Goal: Task Accomplishment & Management: Complete application form

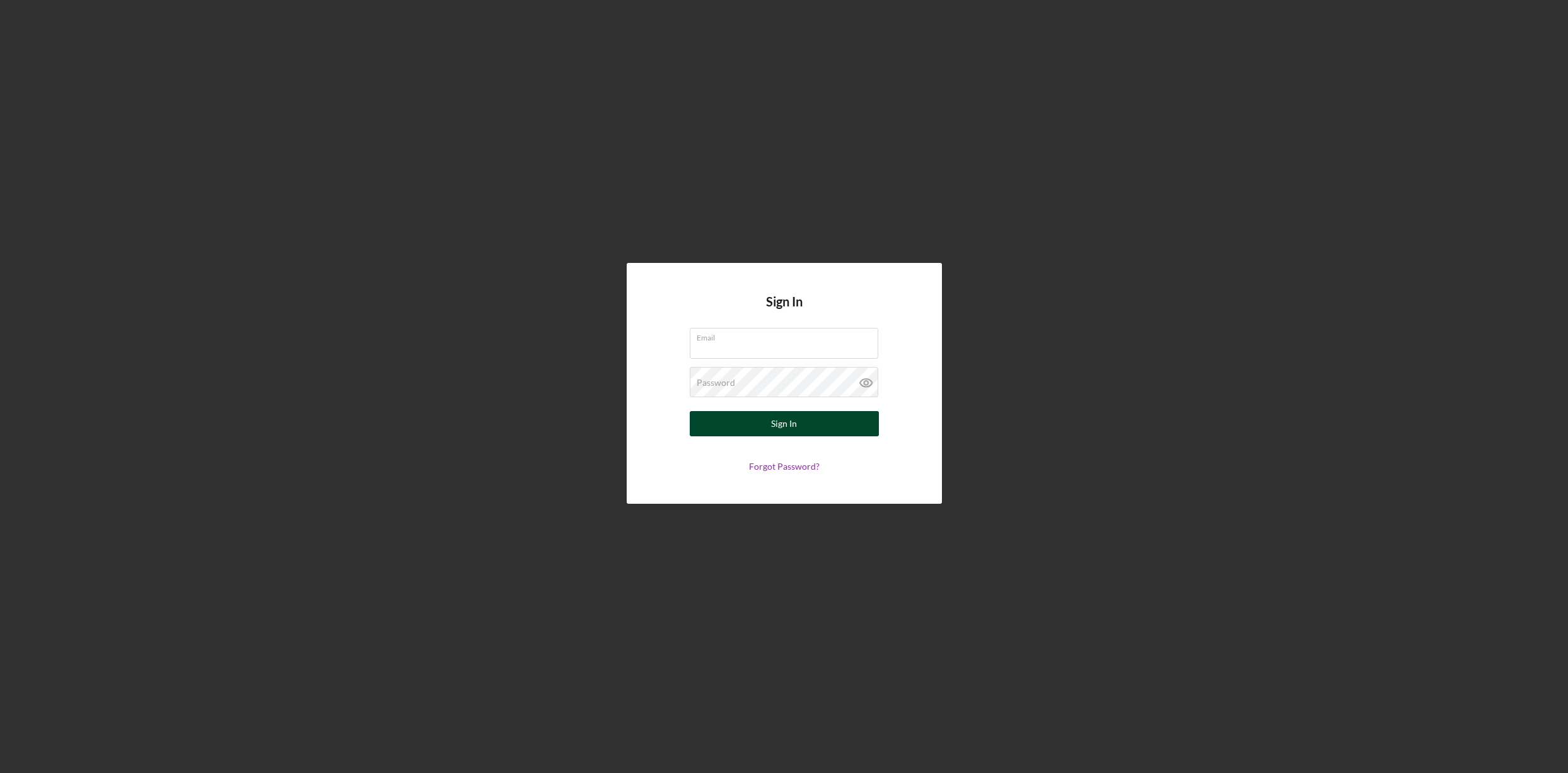
type input "[EMAIL_ADDRESS][DOMAIN_NAME]"
click at [798, 427] on button "Sign In" at bounding box center [785, 423] width 189 height 25
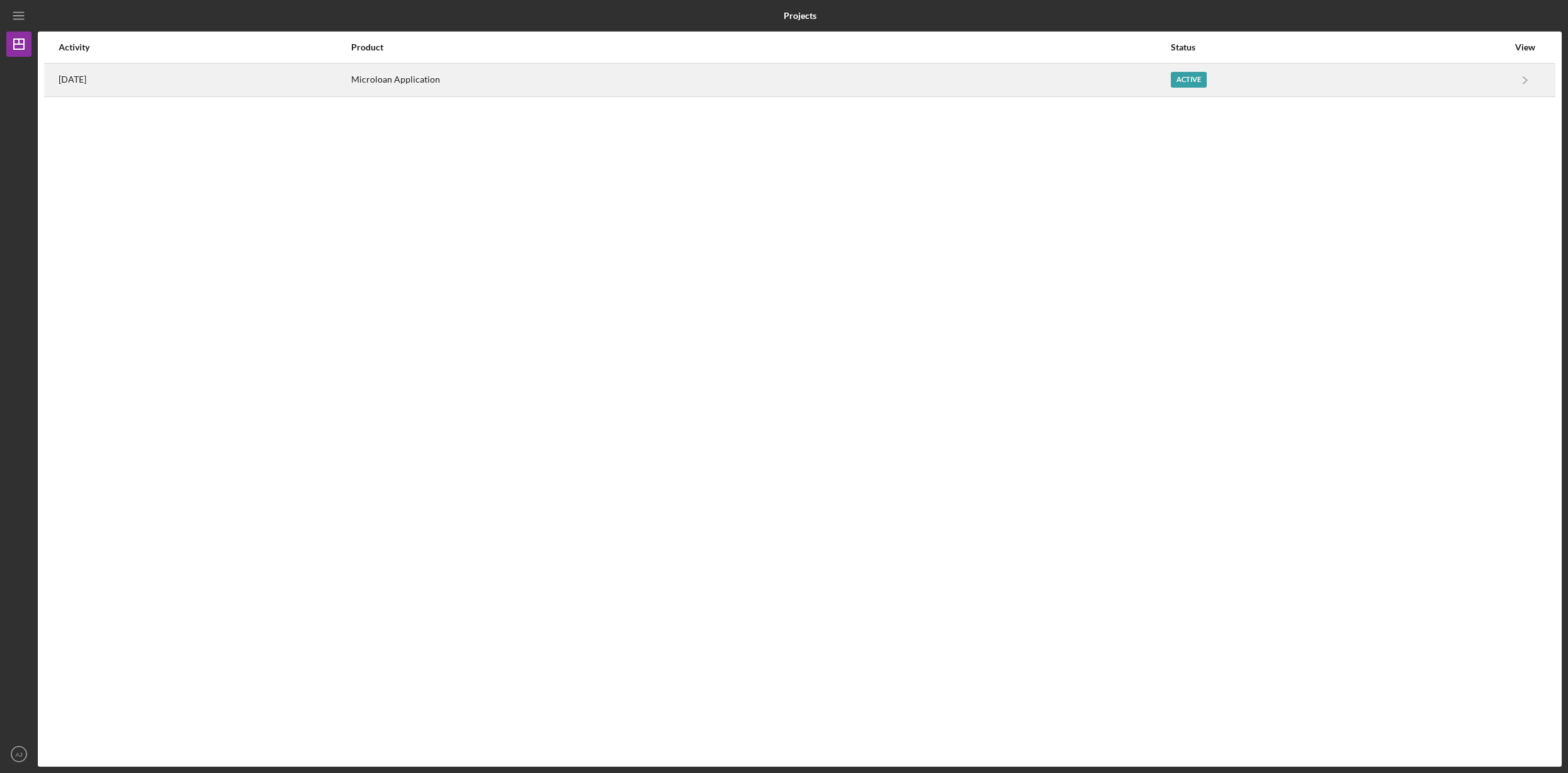
click at [1207, 82] on div "Active" at bounding box center [1189, 80] width 36 height 16
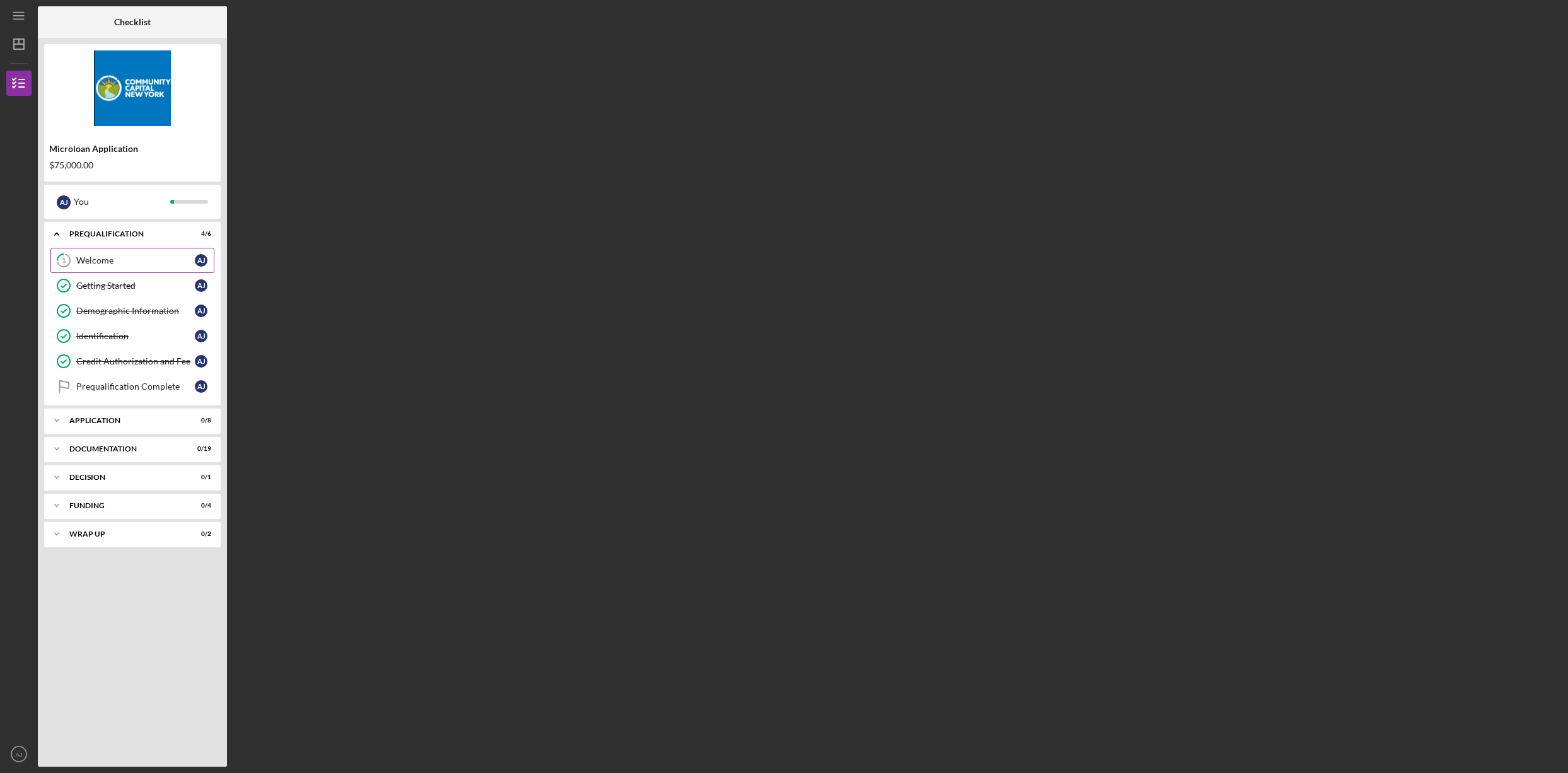
click at [116, 260] on div "Welcome" at bounding box center [135, 260] width 119 height 10
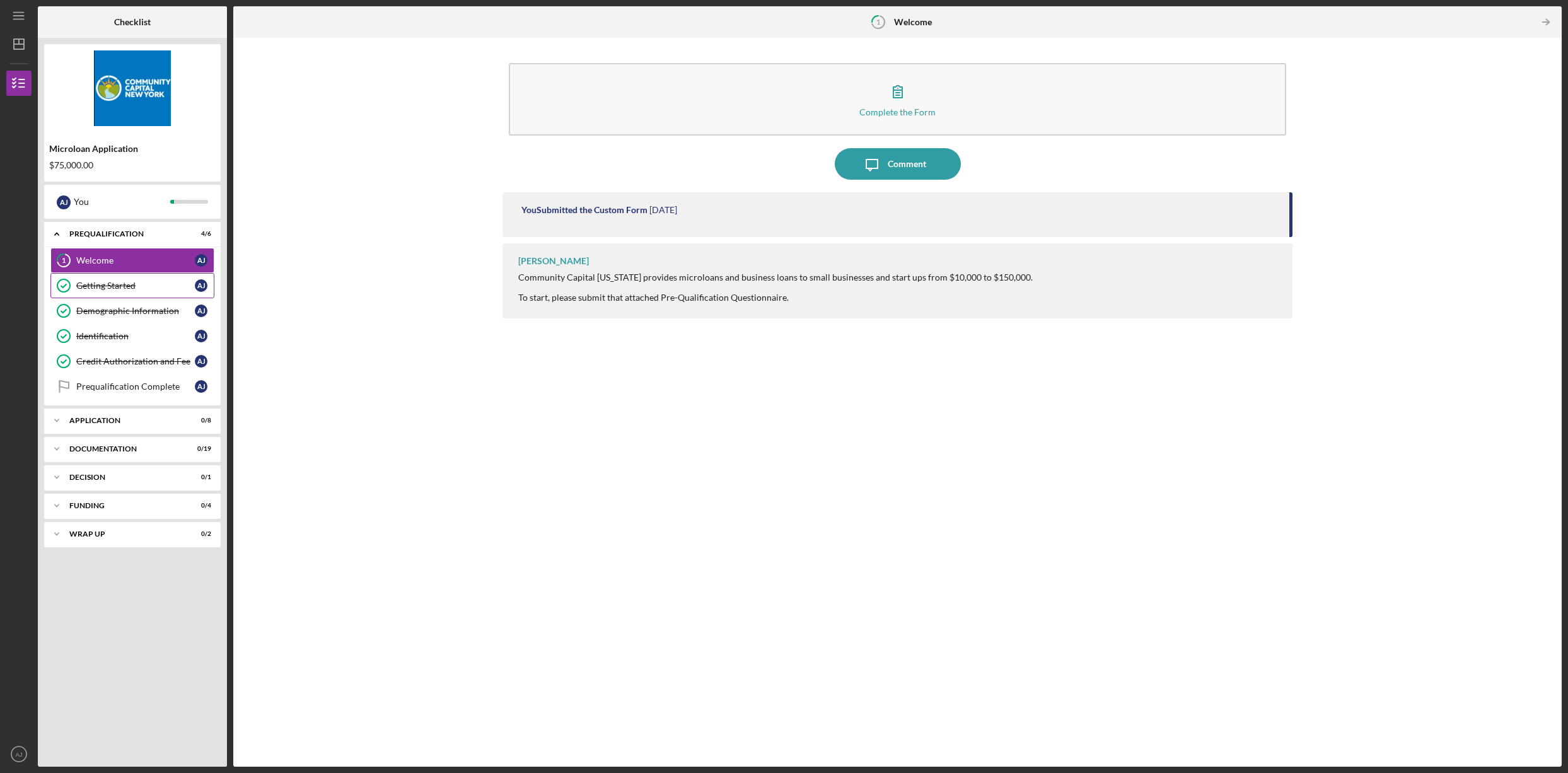
click at [115, 281] on div "Getting Started" at bounding box center [135, 286] width 119 height 10
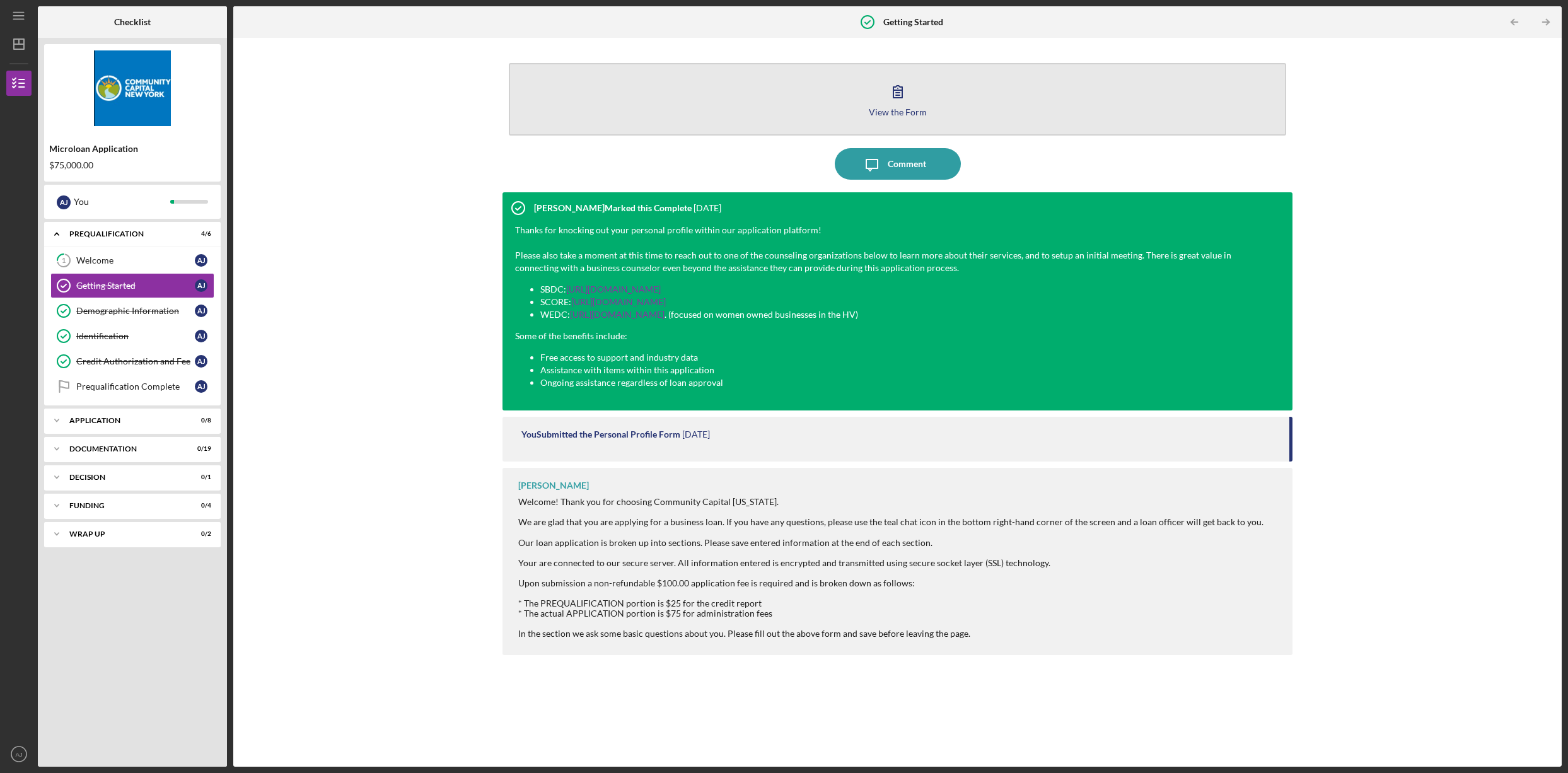
click at [897, 93] on icon "button" at bounding box center [898, 92] width 9 height 12
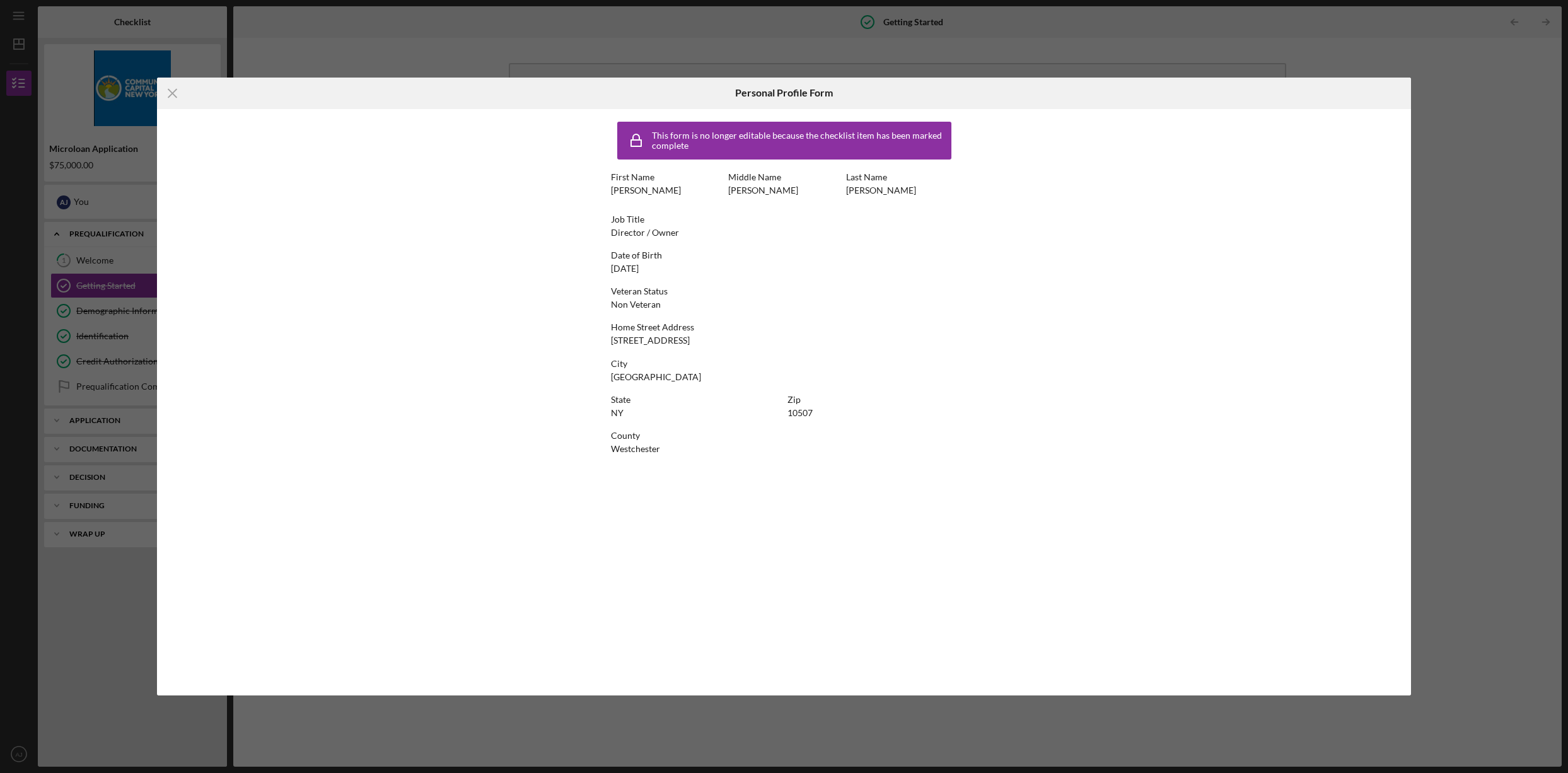
click at [1549, 99] on div "Icon/Menu Close Personal Profile Form This form is no longer editable because t…" at bounding box center [784, 386] width 1568 height 773
click at [625, 81] on div "Personal Profile Form" at bounding box center [784, 94] width 418 height 32
drag, startPoint x: 601, startPoint y: 32, endPoint x: 608, endPoint y: 118, distance: 86.3
click at [604, 34] on div "Icon/Menu Close Personal Profile Form This form is no longer editable because t…" at bounding box center [784, 386] width 1568 height 773
drag, startPoint x: 399, startPoint y: 222, endPoint x: 343, endPoint y: 202, distance: 59.5
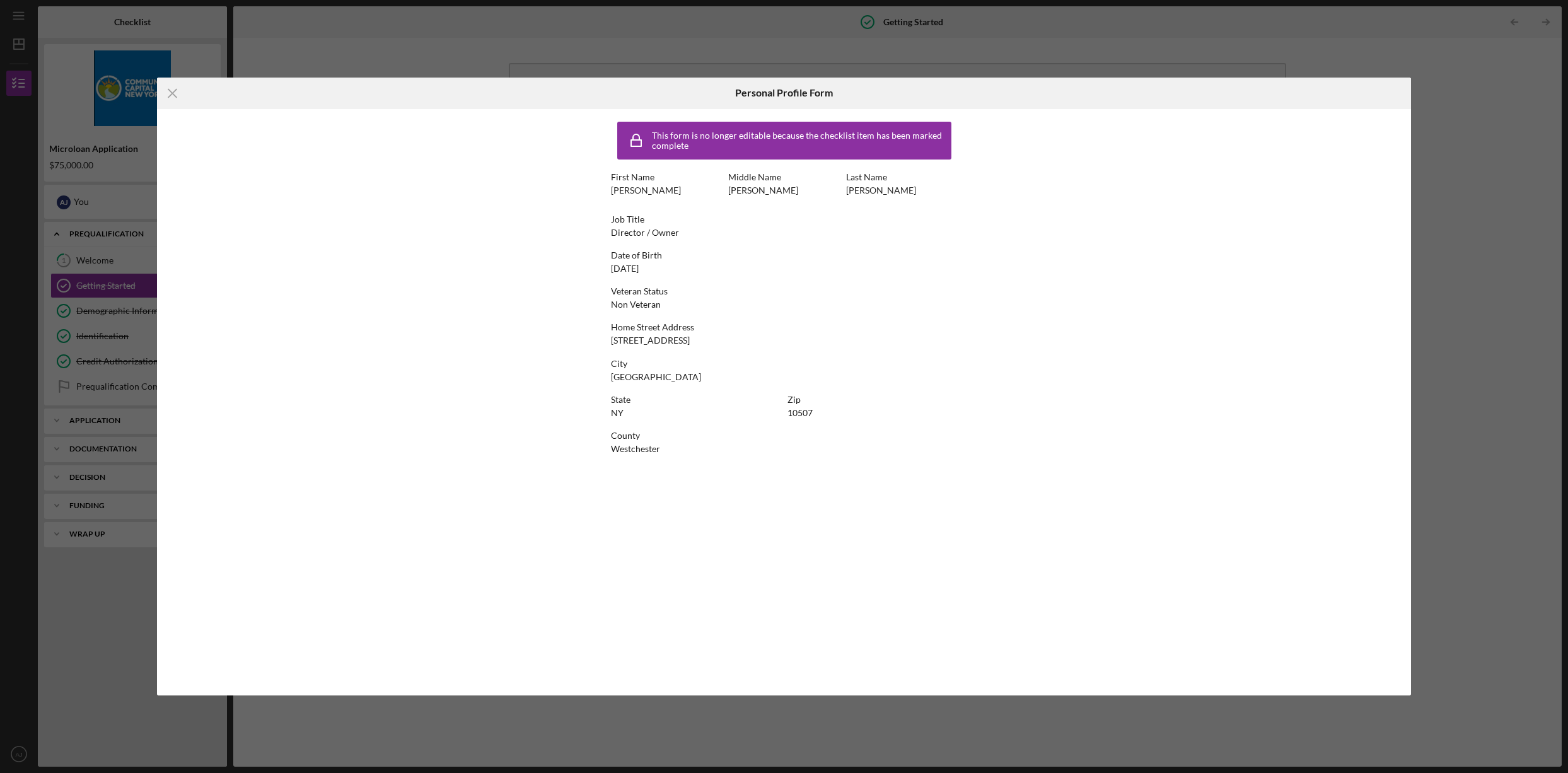
click at [399, 223] on div "This form is no longer editable because the checklist item has been marked comp…" at bounding box center [785, 402] width 1255 height 587
click at [169, 91] on line at bounding box center [172, 93] width 8 height 8
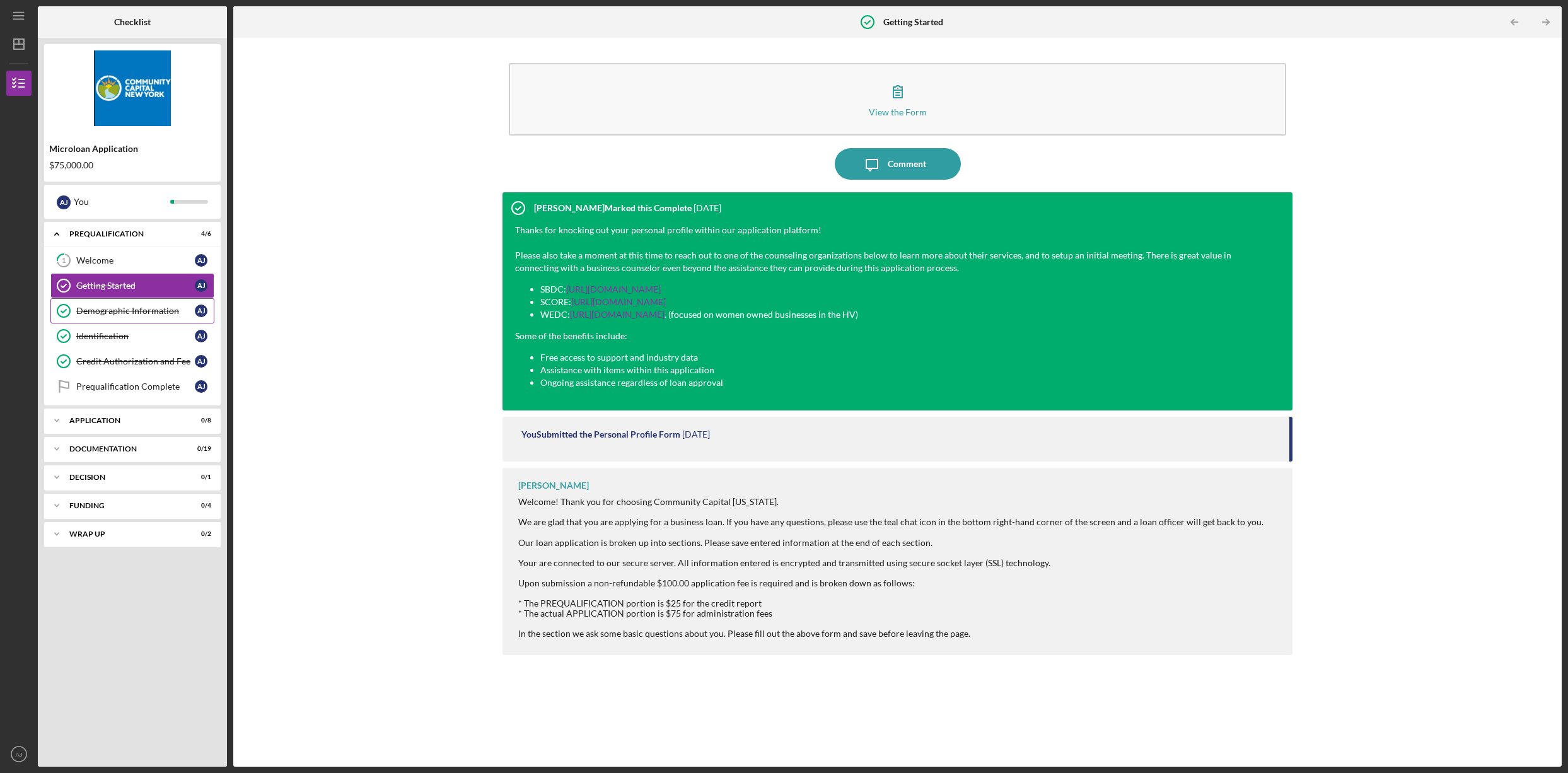
click at [116, 311] on div "Demographic Information" at bounding box center [135, 311] width 119 height 10
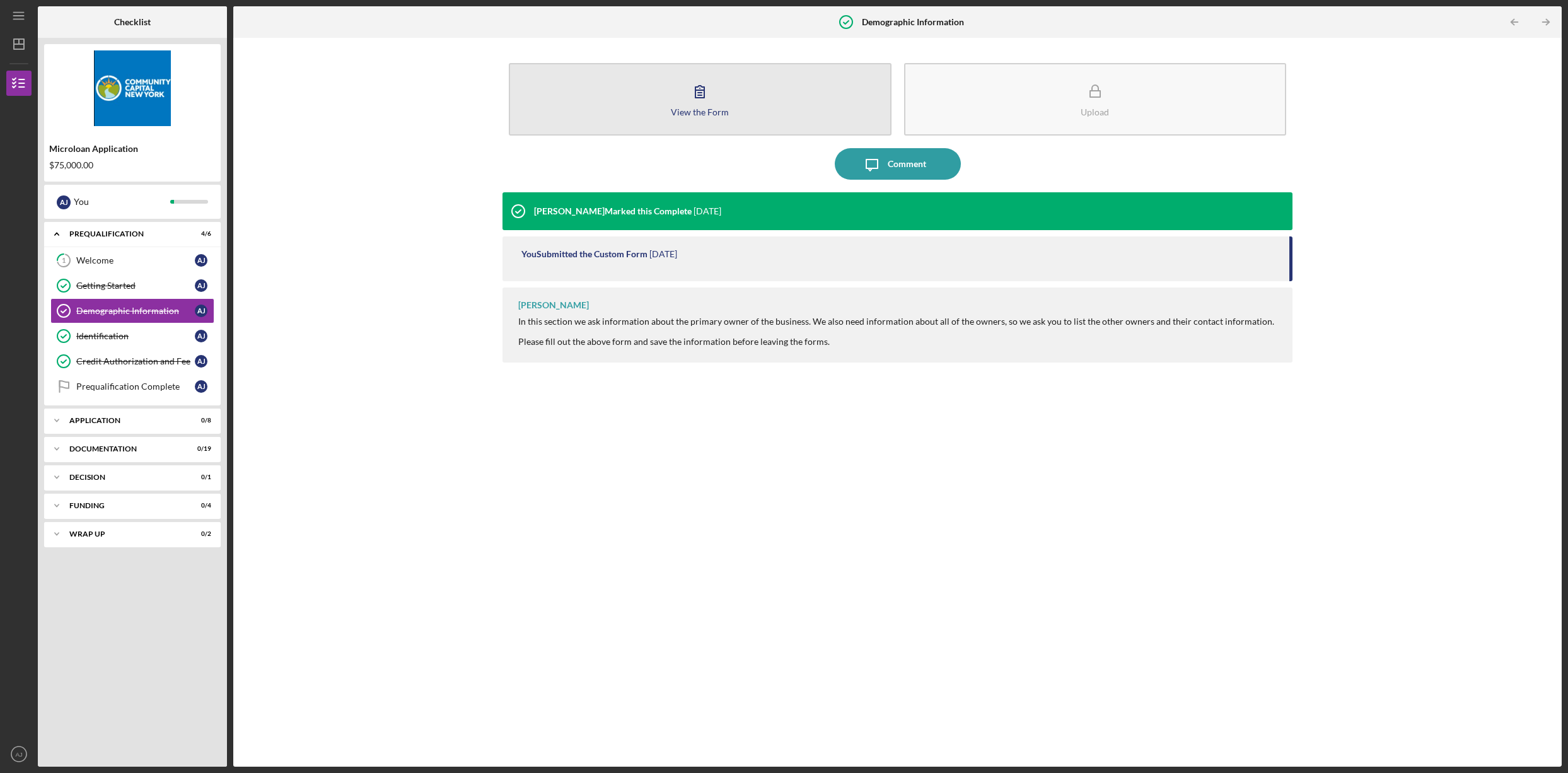
click at [693, 104] on icon "button" at bounding box center [700, 92] width 32 height 32
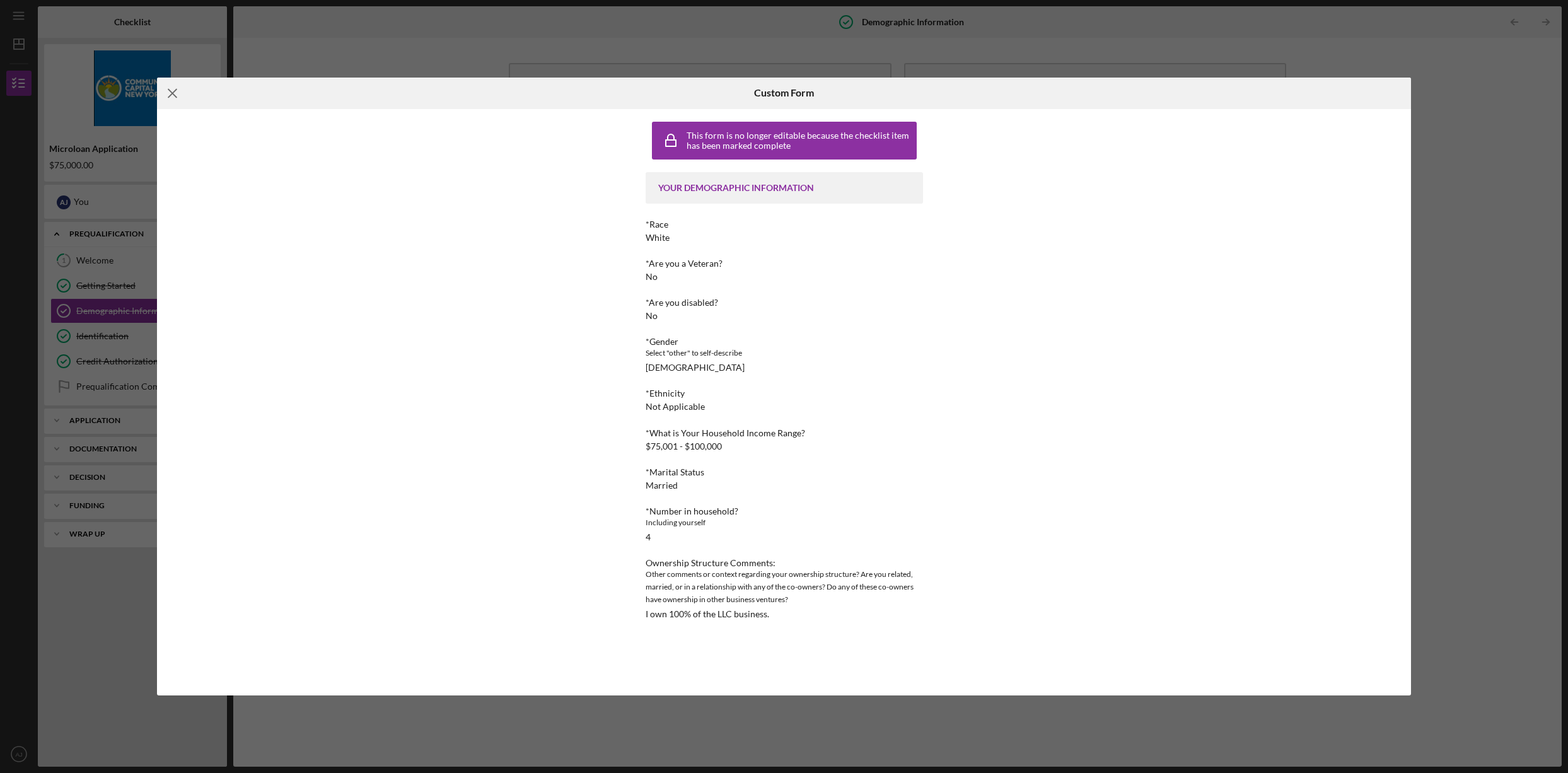
click at [165, 96] on icon "Icon/Menu Close" at bounding box center [173, 94] width 32 height 32
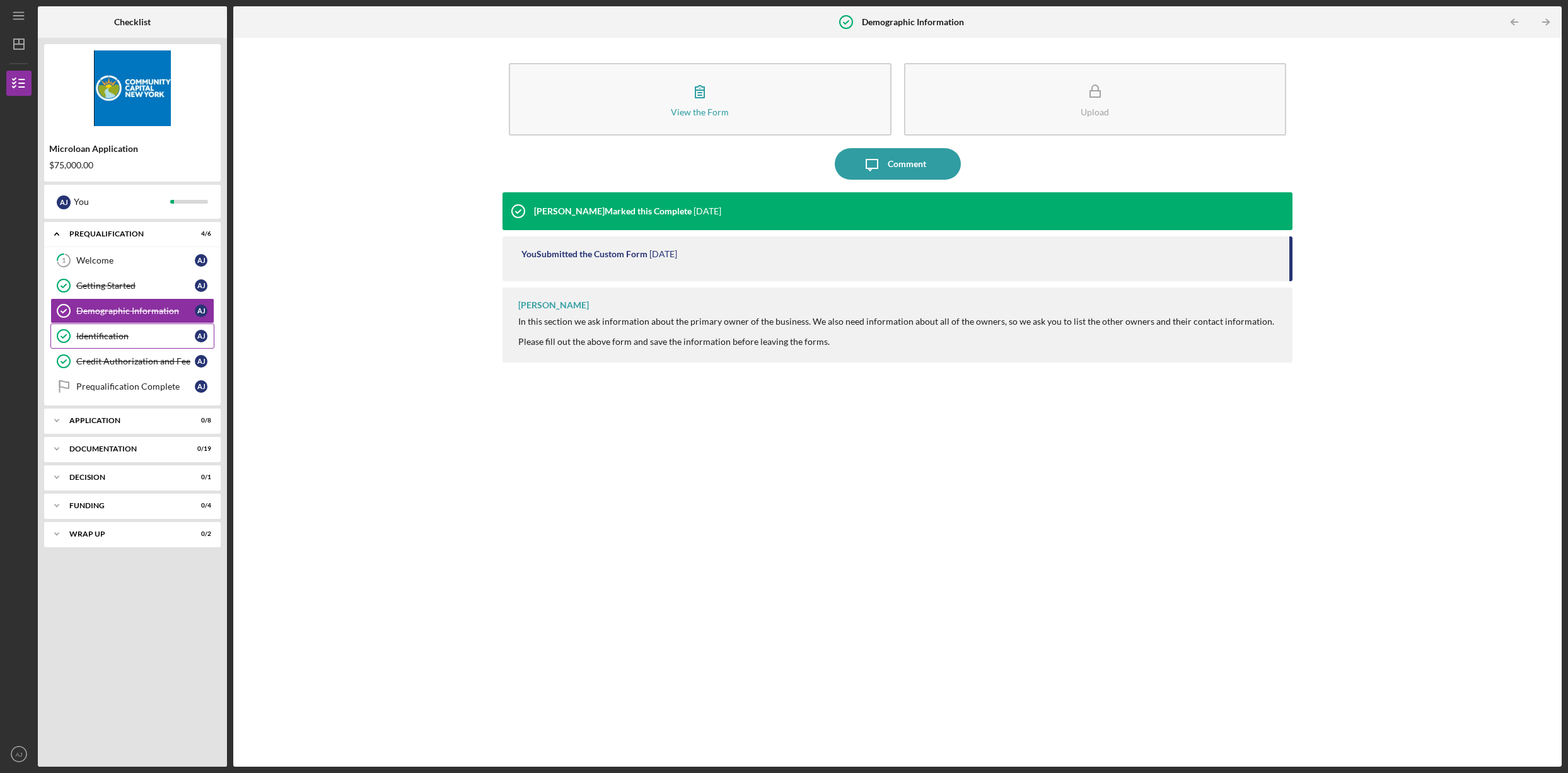
click at [111, 336] on div "Identification" at bounding box center [135, 336] width 119 height 10
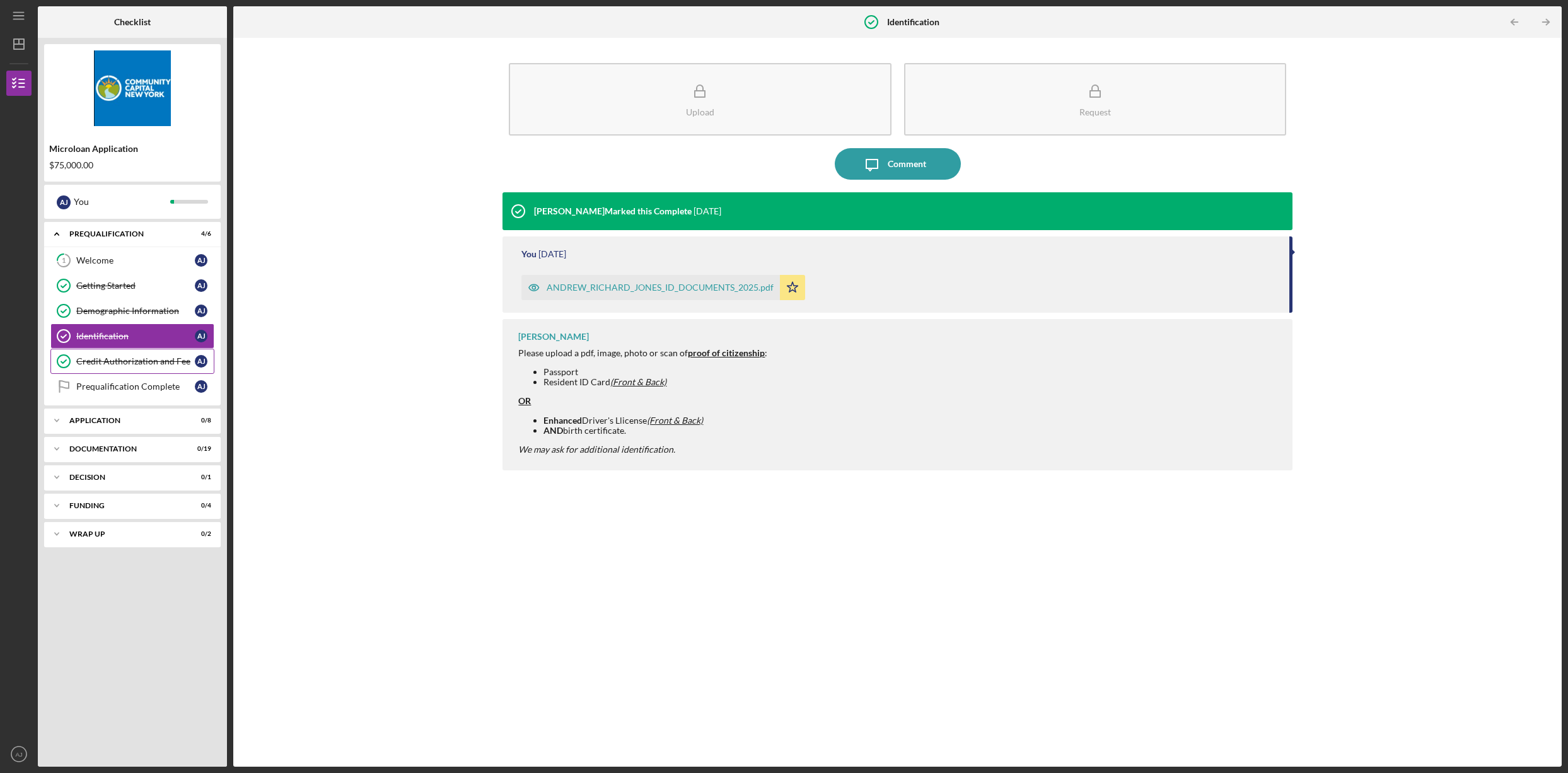
click at [111, 366] on div "Credit Authorization and Fee" at bounding box center [135, 362] width 119 height 10
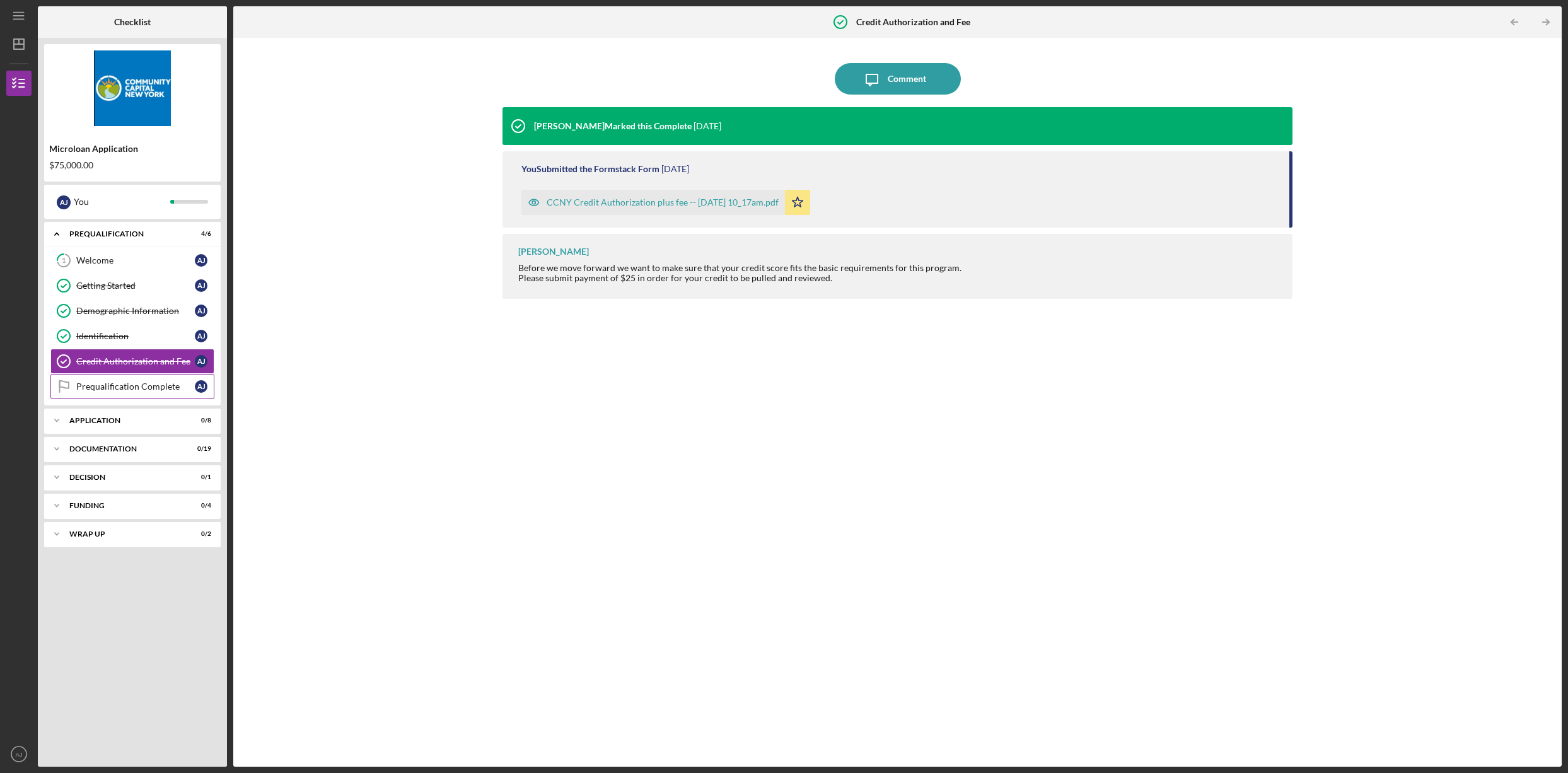
click at [107, 387] on div "Prequalification Complete" at bounding box center [135, 386] width 119 height 10
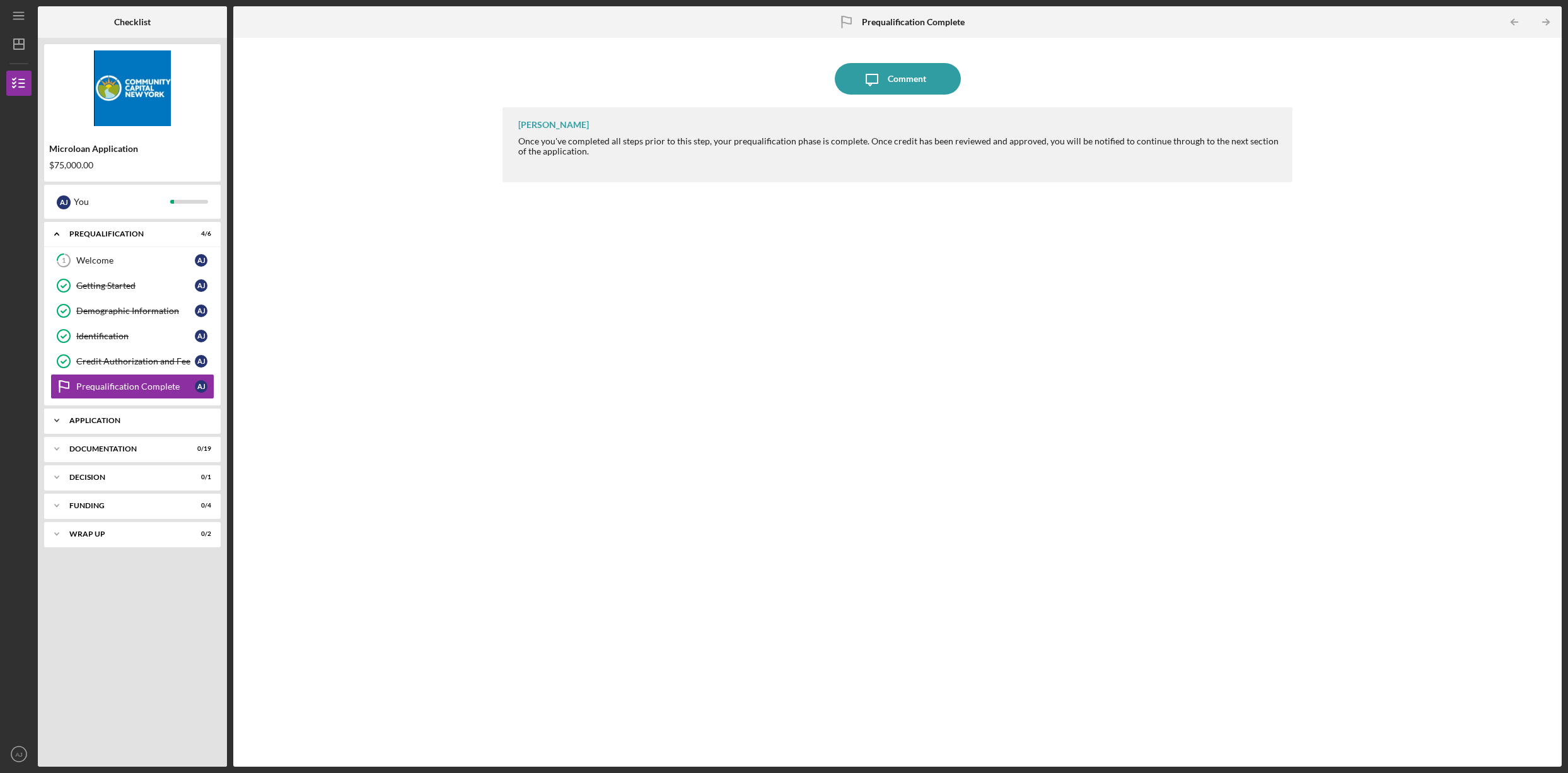
click at [106, 420] on div "Application" at bounding box center [137, 420] width 135 height 8
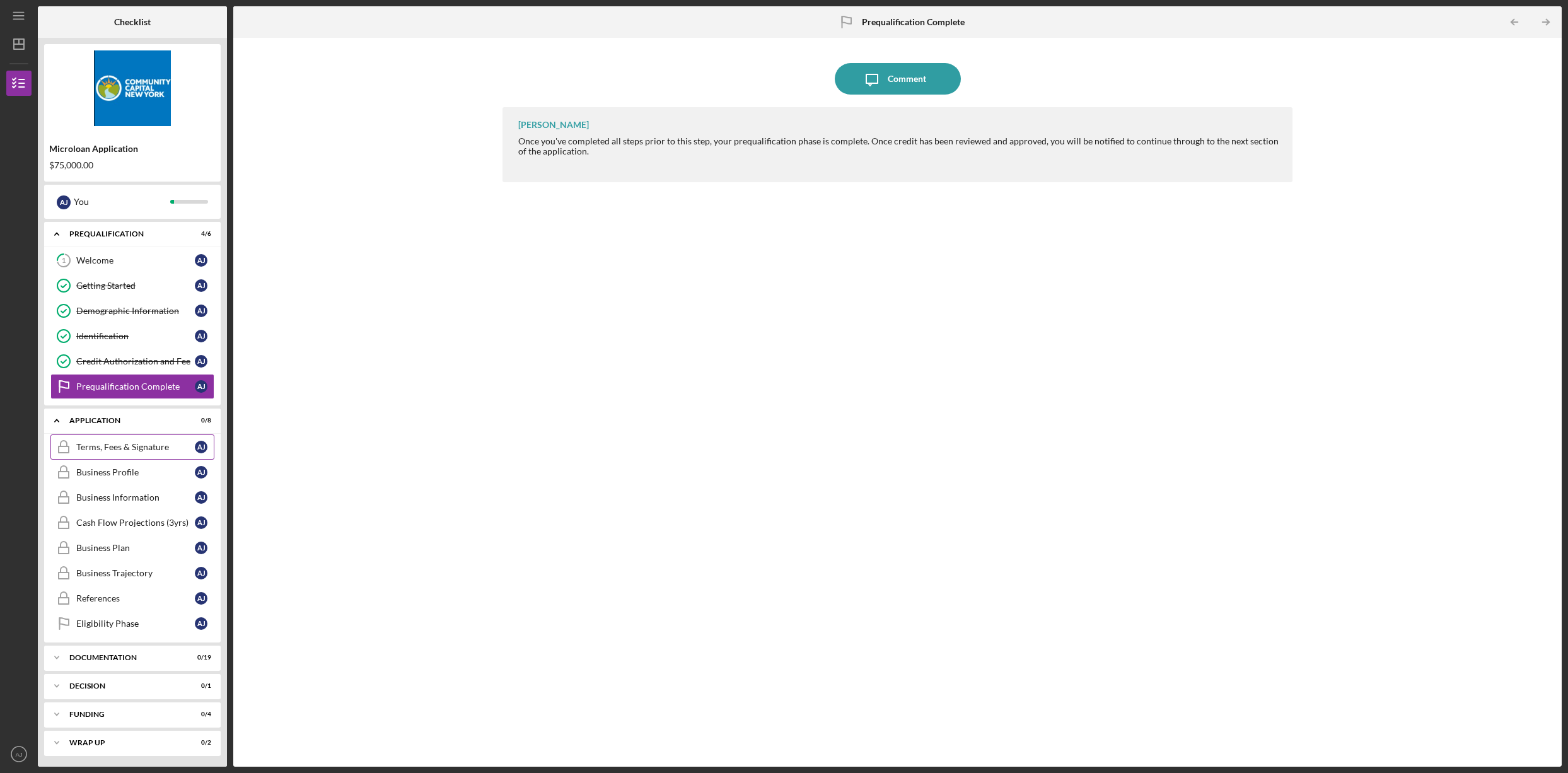
click at [110, 449] on div "Terms, Fees & Signature" at bounding box center [135, 447] width 119 height 10
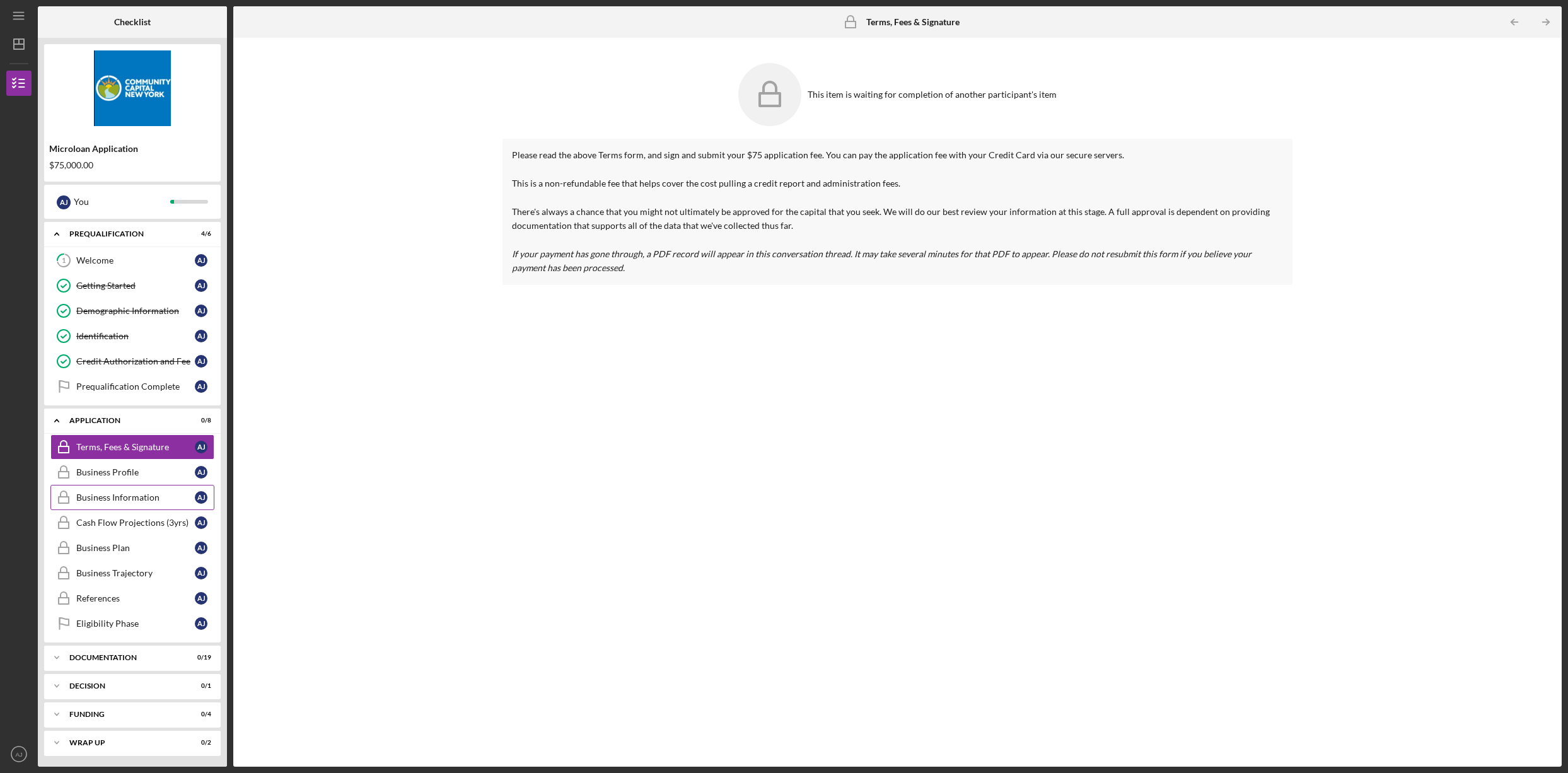
click at [113, 494] on div "Business Information" at bounding box center [135, 497] width 119 height 10
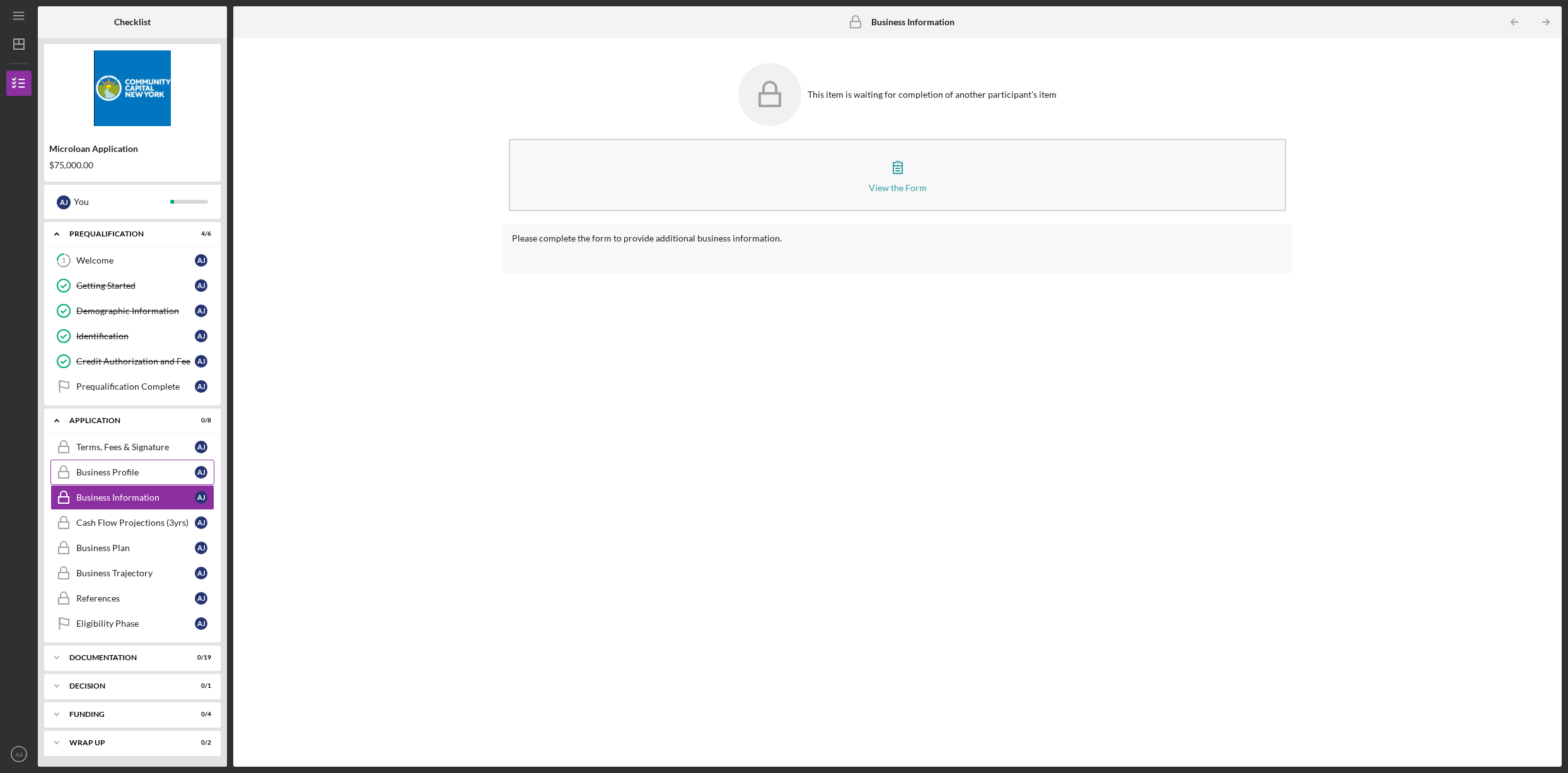
click at [115, 472] on div "Business Profile" at bounding box center [135, 472] width 119 height 10
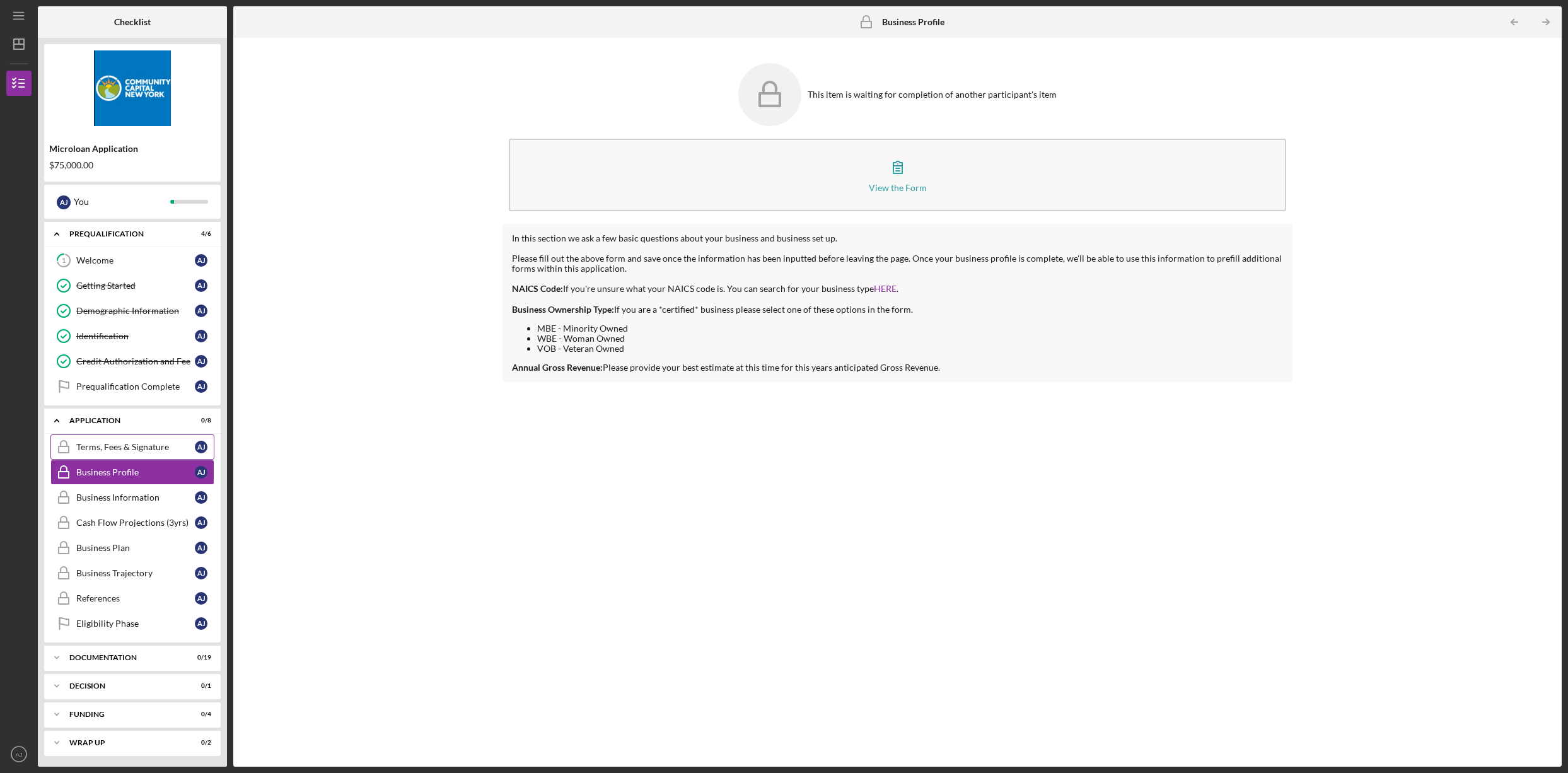
click at [114, 441] on link "Terms, Fees & Signature Terms, Fees & Signature A J" at bounding box center [132, 446] width 164 height 25
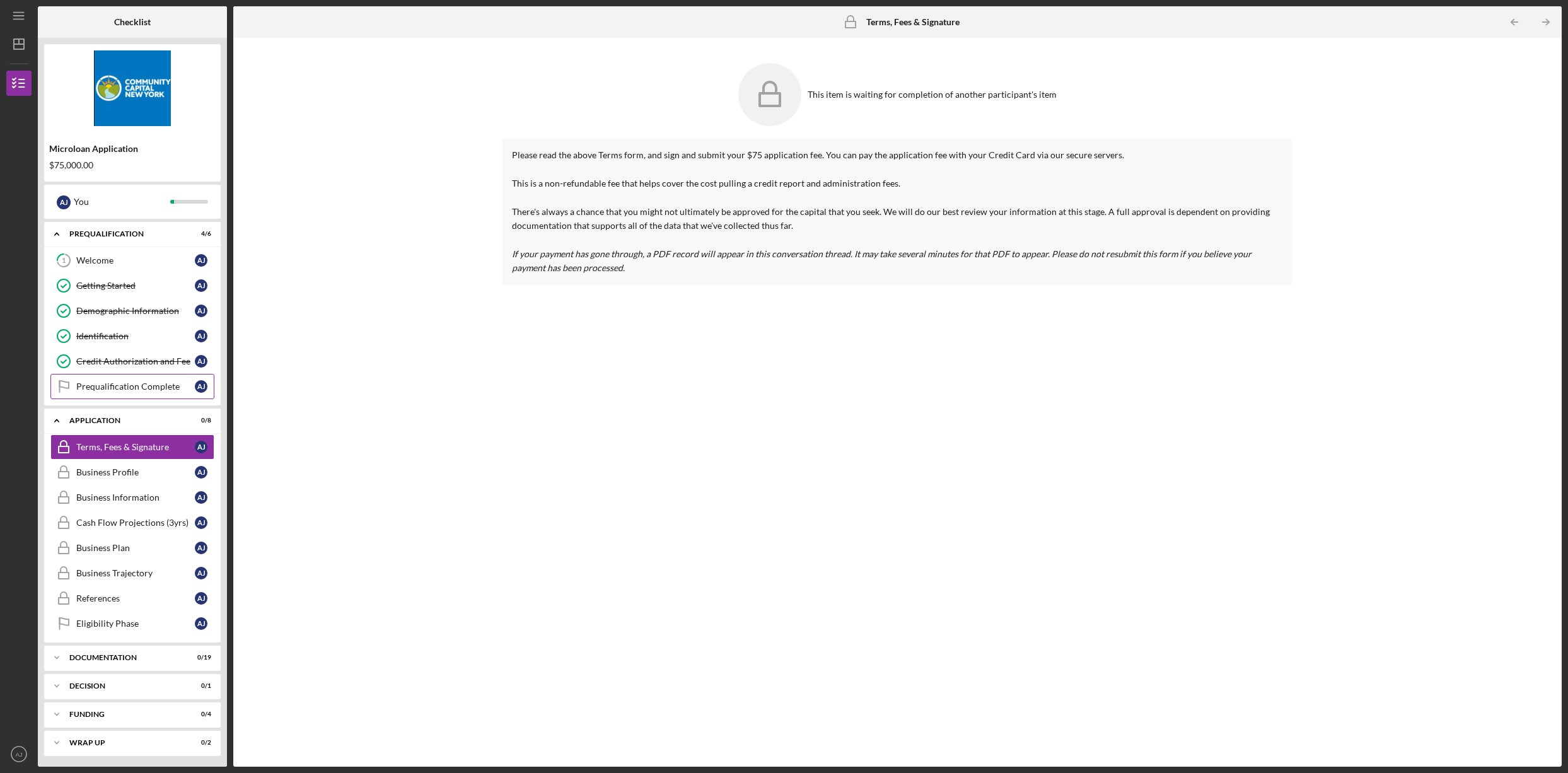
click at [114, 385] on div "Prequalification Complete" at bounding box center [135, 386] width 119 height 10
